Goal: Register for event/course

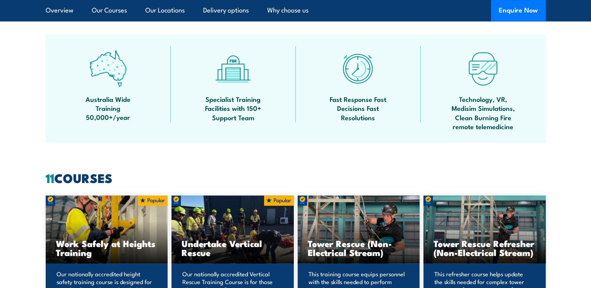
scroll to position [586, 0]
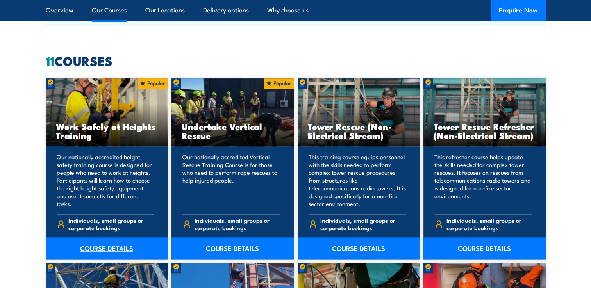
click at [107, 245] on link "COURSE DETAILS" at bounding box center [107, 249] width 122 height 22
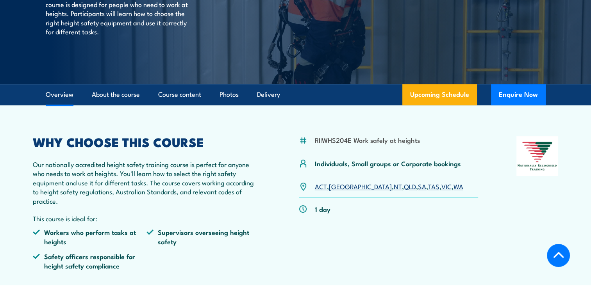
scroll to position [156, 0]
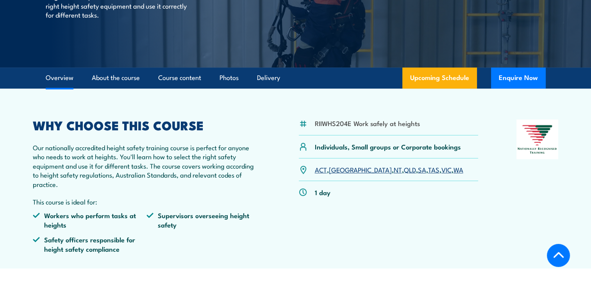
click at [338, 170] on link "[GEOGRAPHIC_DATA]" at bounding box center [360, 169] width 63 height 9
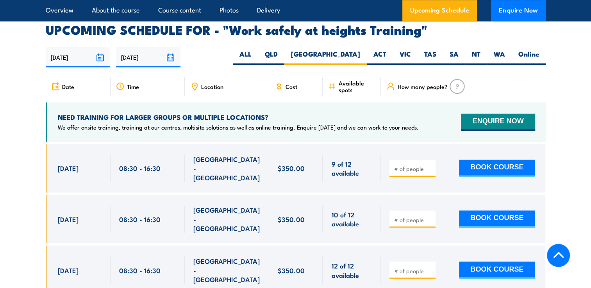
scroll to position [1243, 0]
